Goal: Task Accomplishment & Management: Use online tool/utility

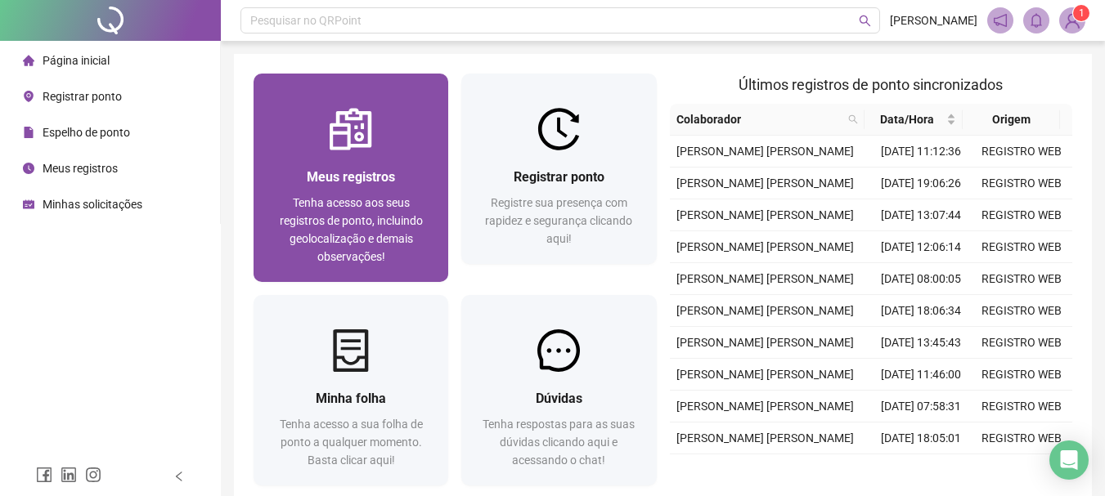
click at [357, 210] on span "Tenha acesso aos seus registros de ponto, incluindo geolocalização e demais obs…" at bounding box center [351, 229] width 143 height 67
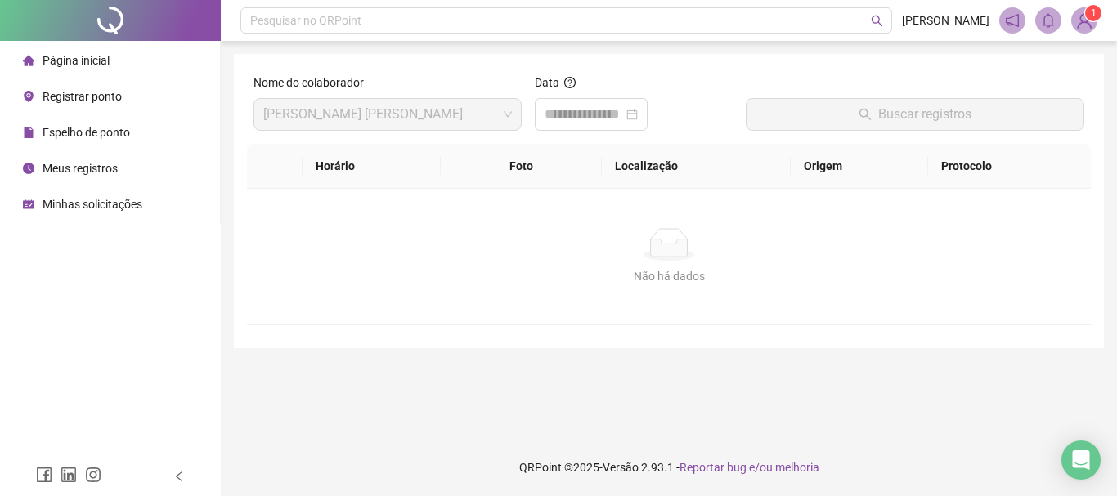
click at [67, 132] on span "Espelho de ponto" at bounding box center [87, 132] width 88 height 13
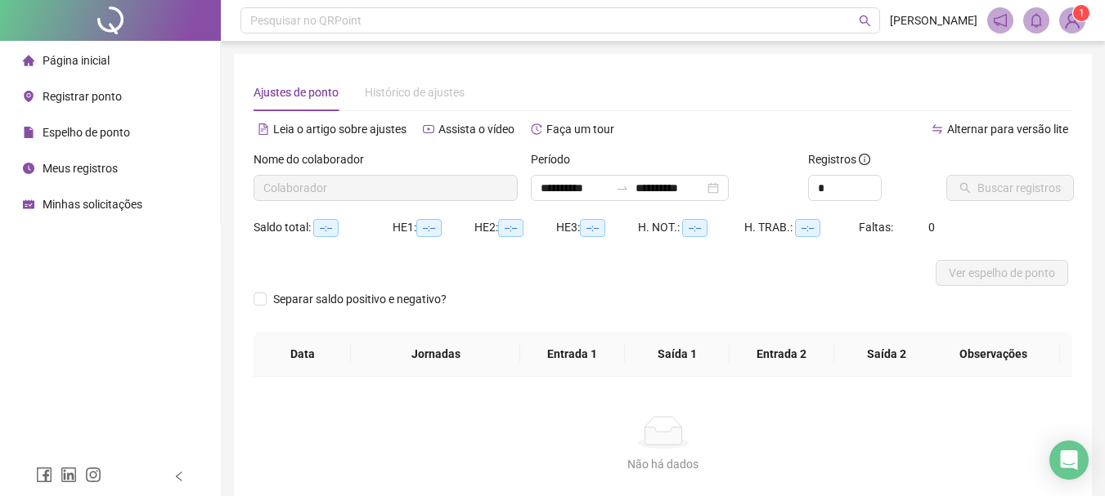
type input "**********"
click at [1010, 190] on span "Buscar registros" at bounding box center [1018, 188] width 83 height 18
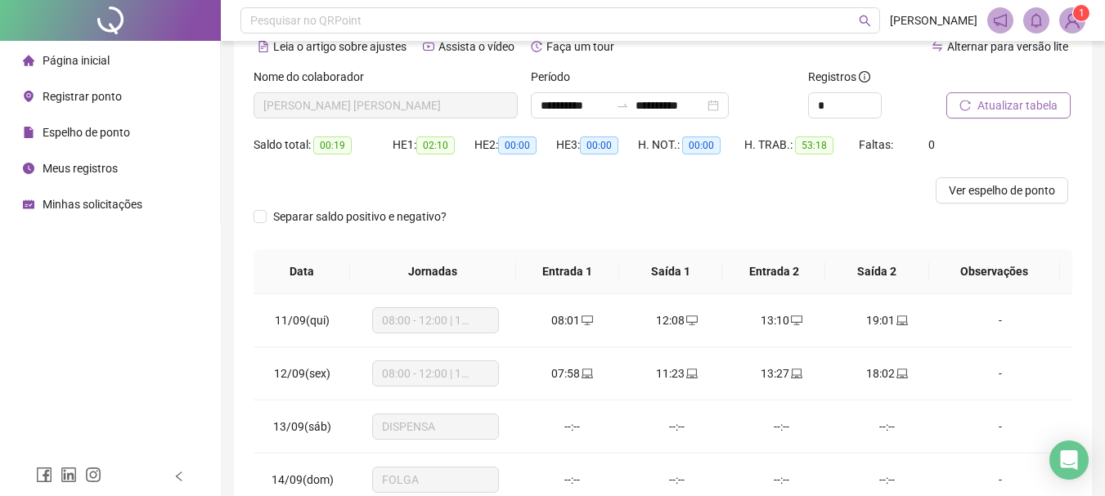
scroll to position [47, 0]
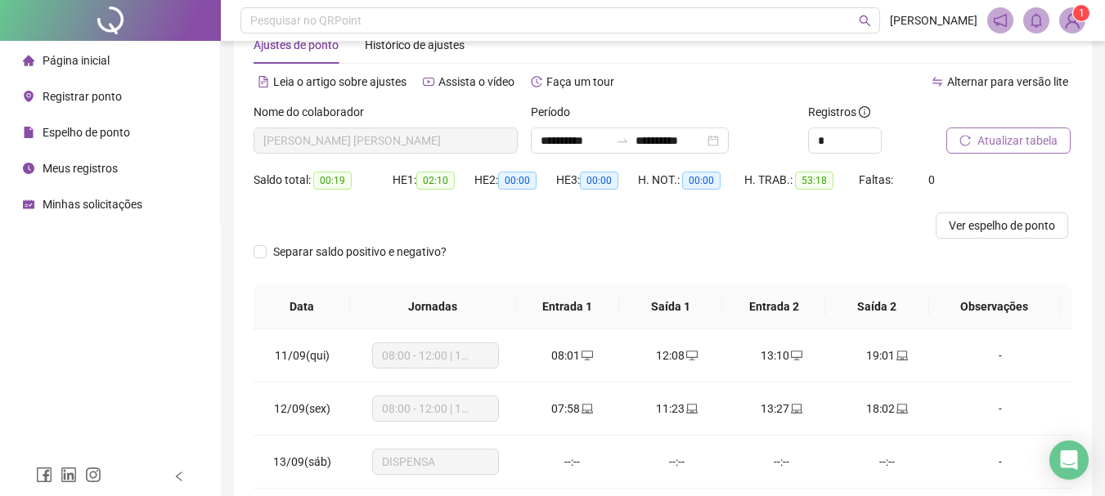
click at [80, 96] on span "Registrar ponto" at bounding box center [82, 96] width 79 height 13
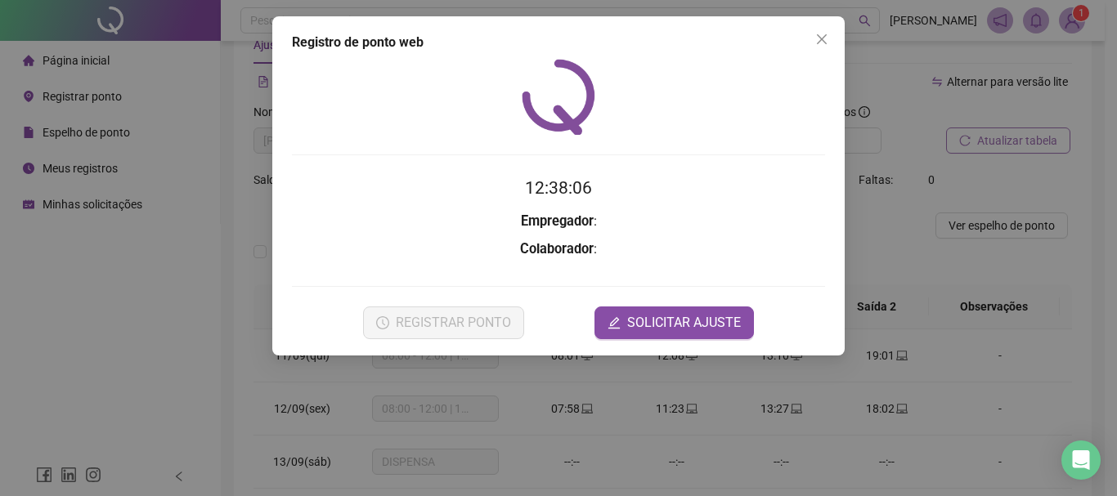
click at [77, 55] on div "Registro de ponto web 12:38:06 Empregador : Colaborador : REGISTRAR PONTO SOLIC…" at bounding box center [558, 248] width 1117 height 496
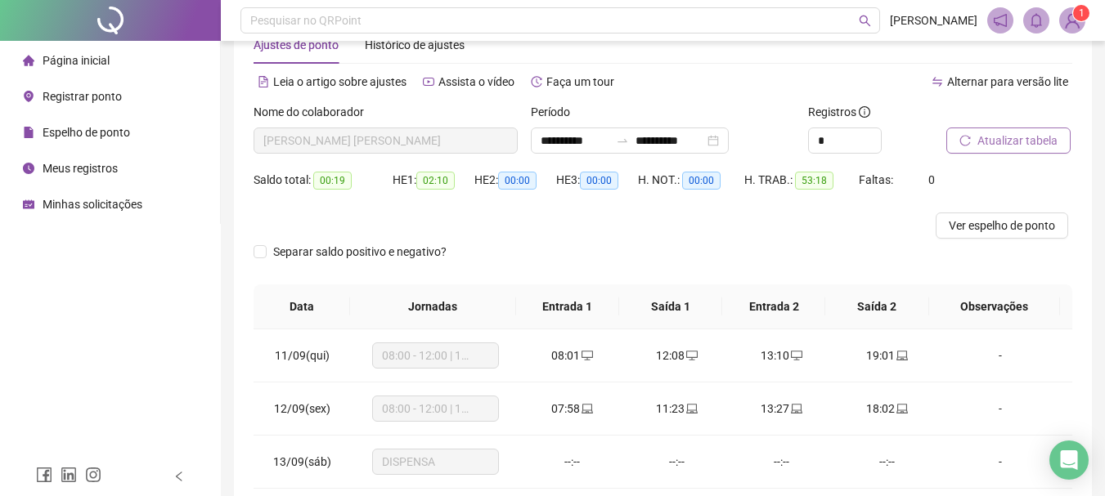
click at [77, 55] on span "Página inicial" at bounding box center [76, 60] width 67 height 13
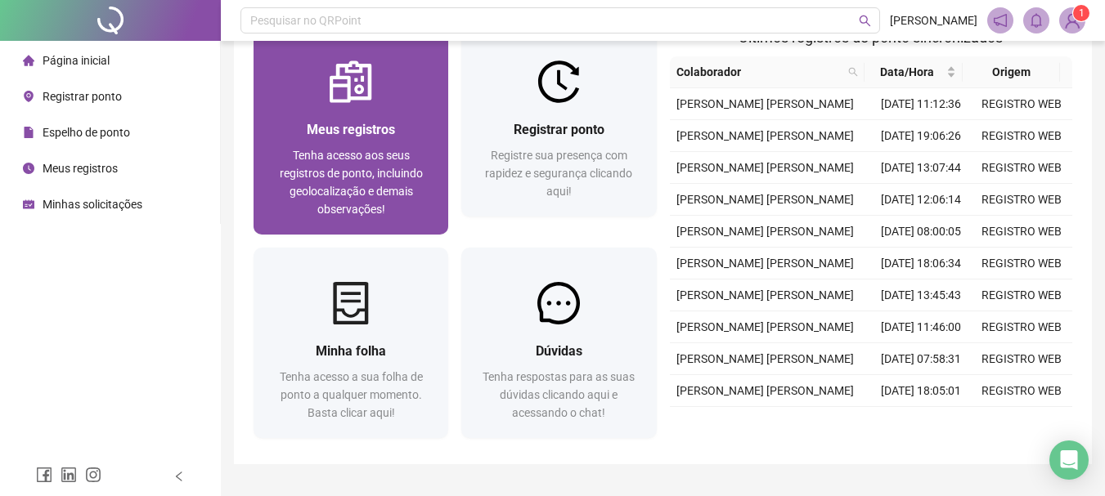
click at [311, 133] on span "Meus registros" at bounding box center [351, 130] width 88 height 16
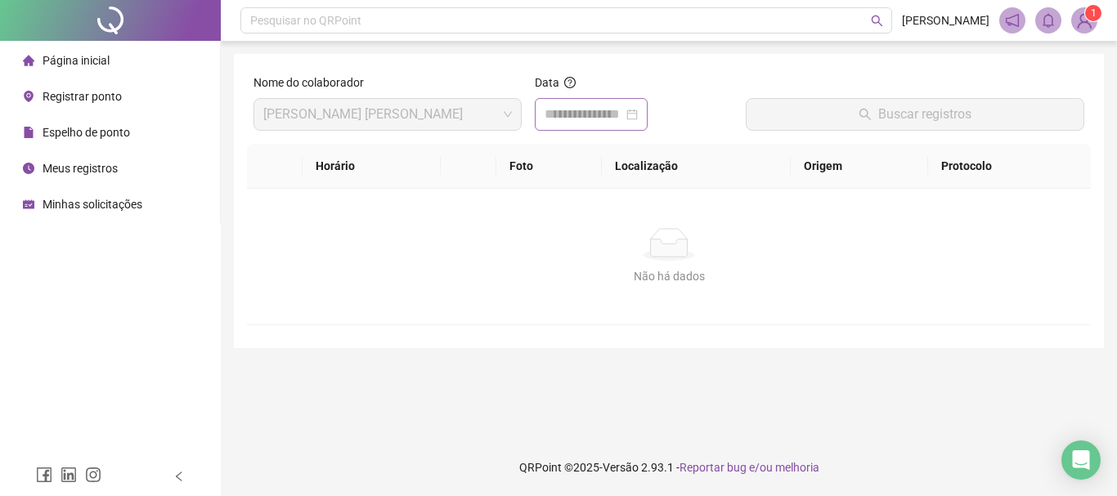
click at [648, 123] on div at bounding box center [591, 114] width 113 height 33
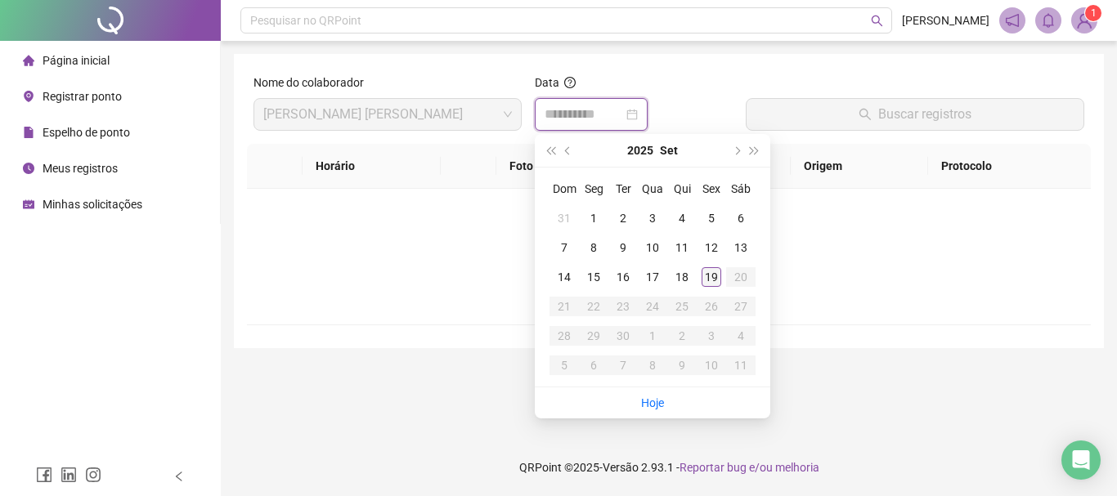
type input "**********"
click at [711, 276] on div "19" at bounding box center [712, 277] width 20 height 20
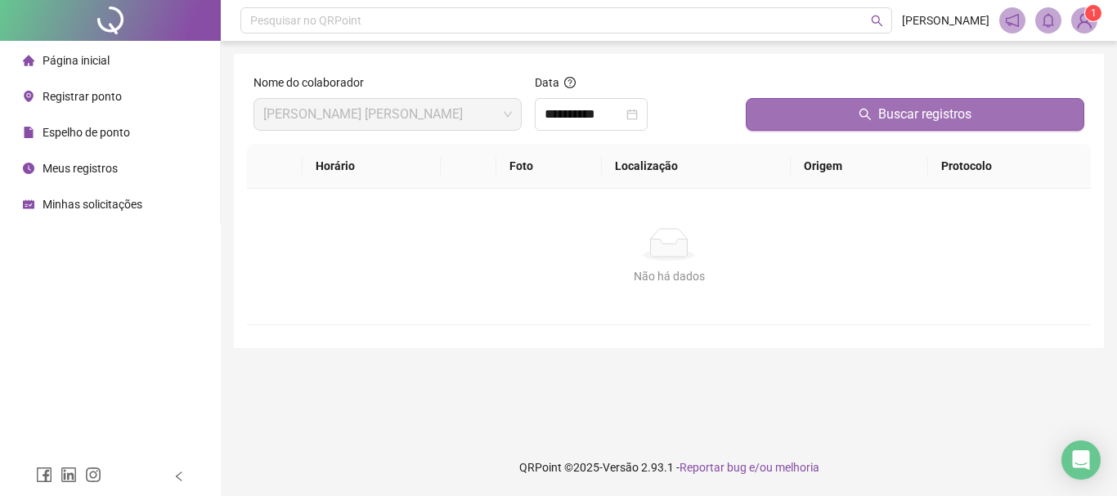
click at [878, 109] on button "Buscar registros" at bounding box center [915, 114] width 339 height 33
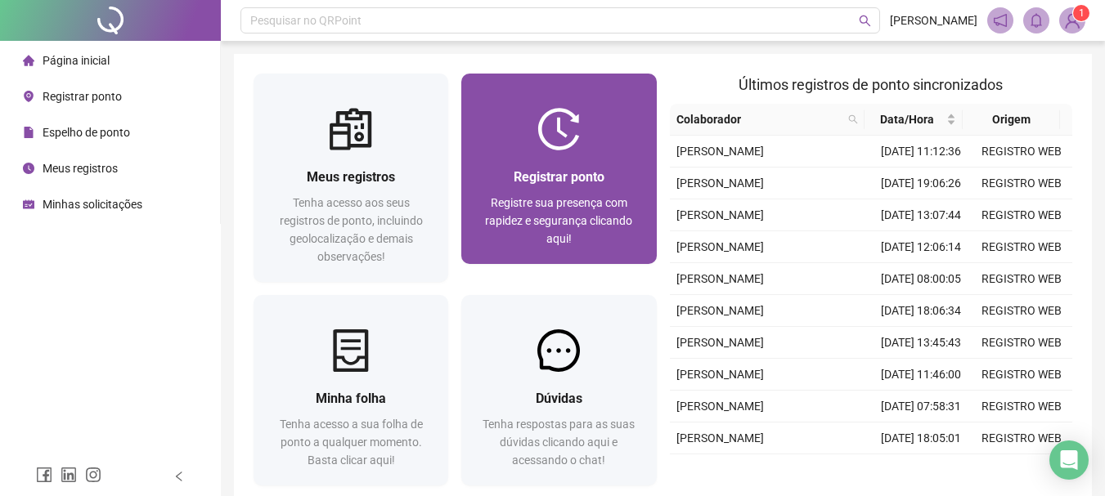
click at [541, 188] on div "Registrar ponto Registre sua presença com rapidez e segurança clicando aqui!" at bounding box center [558, 207] width 155 height 81
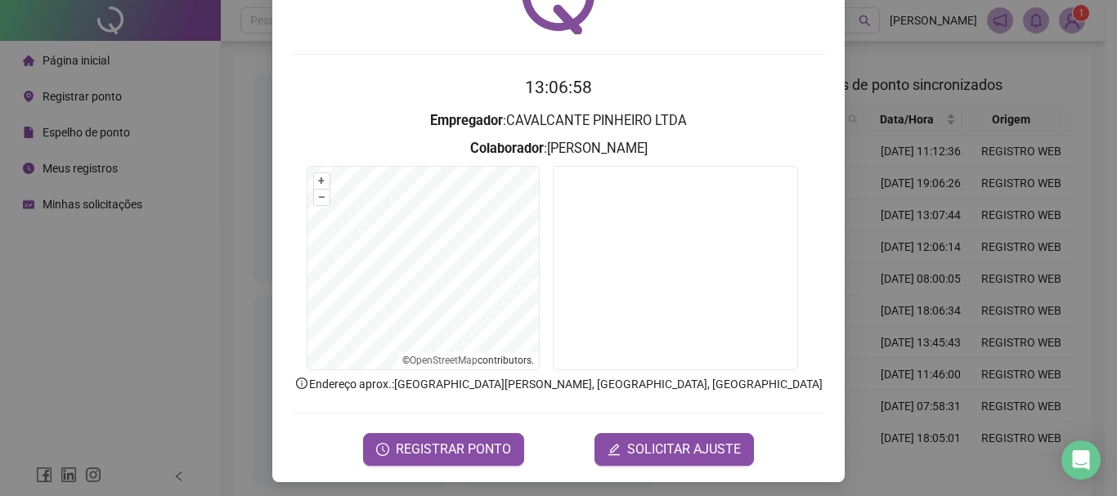
scroll to position [106, 0]
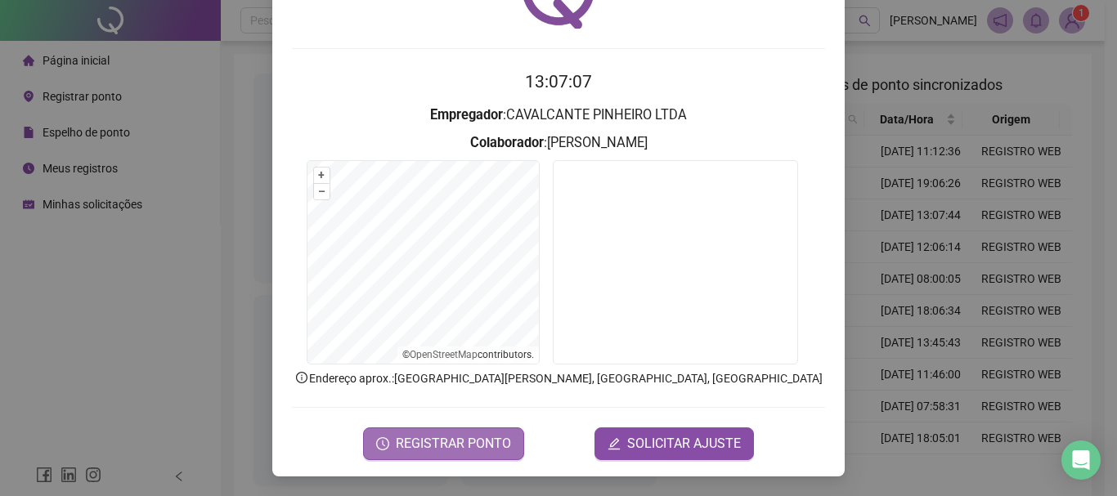
click at [451, 437] on span "REGISTRAR PONTO" at bounding box center [453, 444] width 115 height 20
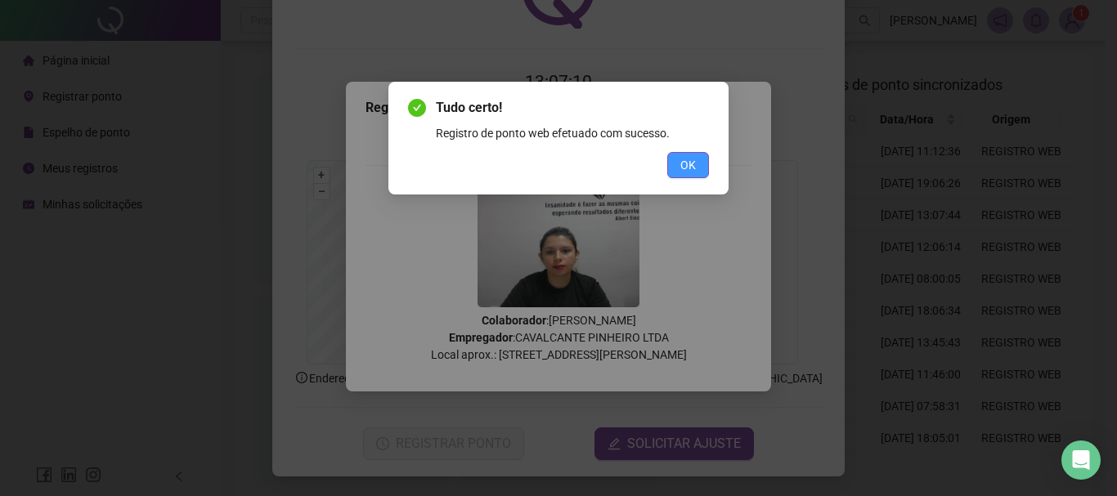
click at [697, 162] on button "OK" at bounding box center [688, 165] width 42 height 26
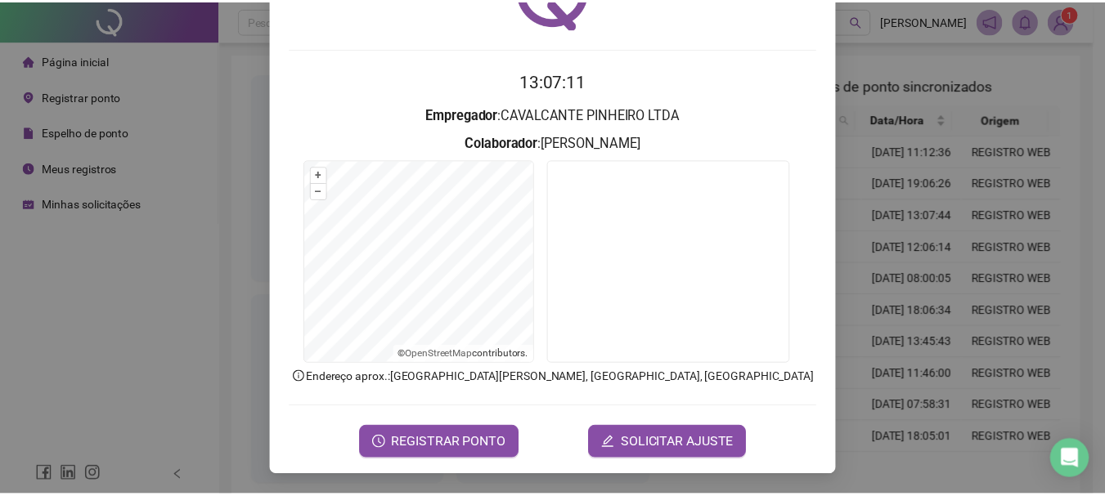
scroll to position [0, 0]
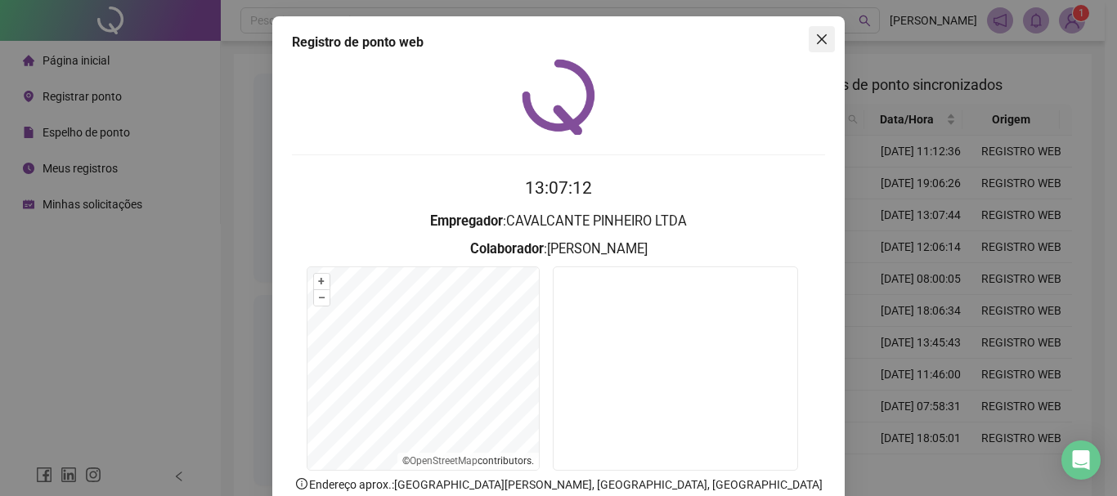
click at [817, 41] on icon "close" at bounding box center [822, 39] width 10 height 10
